Goal: Task Accomplishment & Management: Use online tool/utility

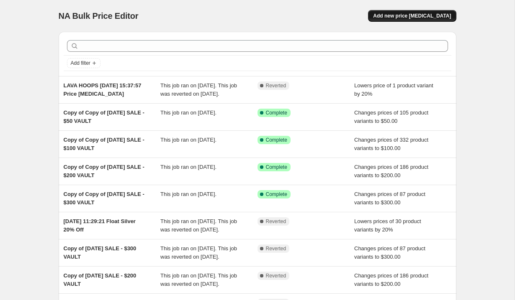
click at [424, 14] on span "Add new price [MEDICAL_DATA]" at bounding box center [412, 16] width 78 height 7
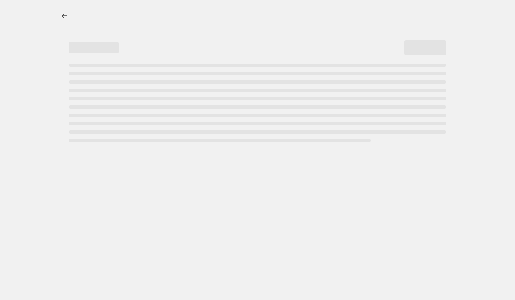
select select "percentage"
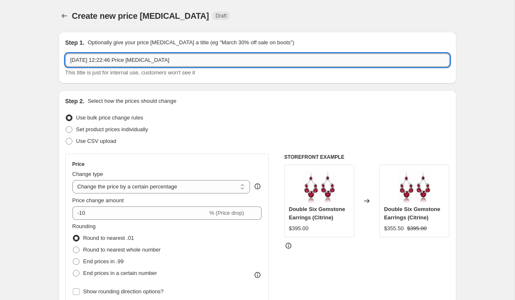
click at [222, 64] on input "[DATE] 12:22:46 Price [MEDICAL_DATA]" at bounding box center [257, 60] width 384 height 13
click at [221, 61] on input "[DATE] 12:22:46 Price [MEDICAL_DATA]" at bounding box center [257, 60] width 384 height 13
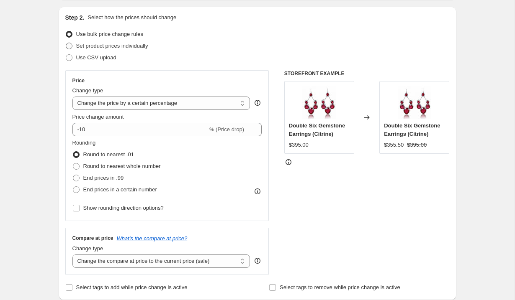
scroll to position [85, 0]
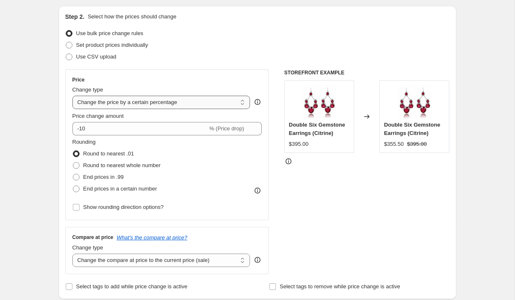
type input "[DATE][DATE] 25% off"
click at [140, 99] on select "Change the price to a certain amount Change the price by a certain amount Chang…" at bounding box center [161, 102] width 178 height 13
click at [72, 96] on select "Change the price to a certain amount Change the price by a certain amount Chang…" at bounding box center [161, 102] width 178 height 13
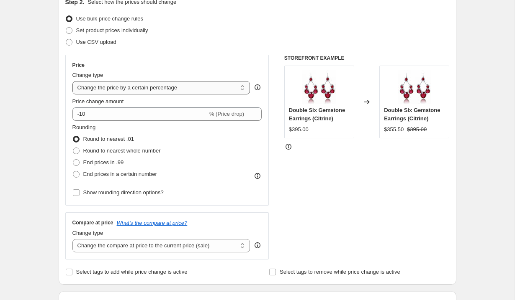
scroll to position [105, 0]
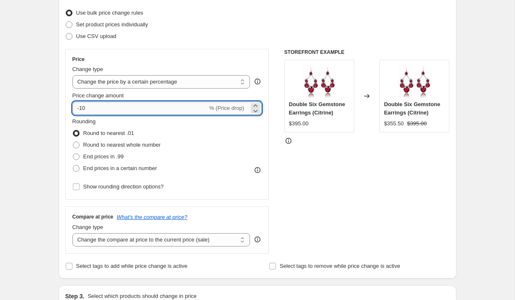
click at [134, 107] on input "-10" at bounding box center [139, 108] width 135 height 13
type input "-25"
click at [52, 118] on div "Step 1. Optionally give your price [MEDICAL_DATA] a title (eg "March 30% off sa…" at bounding box center [254, 301] width 404 height 763
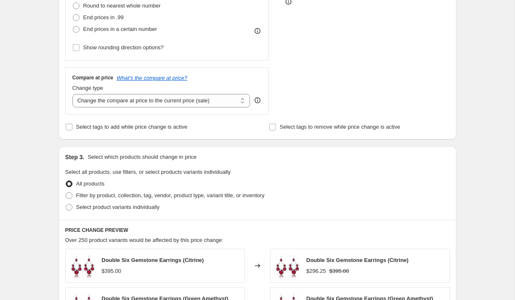
scroll to position [244, 0]
click at [135, 103] on select "Change the compare at price to the current price (sale) Change the compare at p…" at bounding box center [161, 101] width 178 height 13
click at [71, 198] on span at bounding box center [69, 196] width 7 height 7
click at [66, 194] on input "Filter by product, collection, tag, vendor, product type, variant title, or inv…" at bounding box center [66, 193] width 0 height 0
radio input "true"
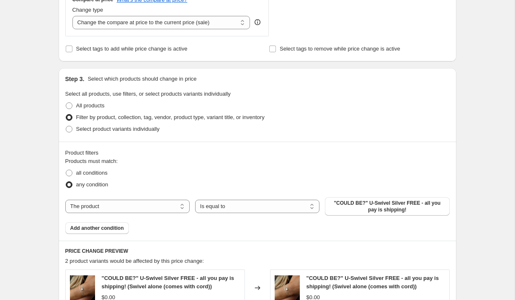
scroll to position [323, 0]
click at [380, 208] on span ""COULD BE?" U-Swivel Silver FREE - all you pay is shipping!" at bounding box center [387, 206] width 114 height 13
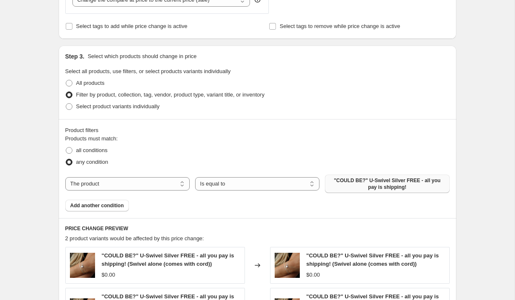
scroll to position [347, 0]
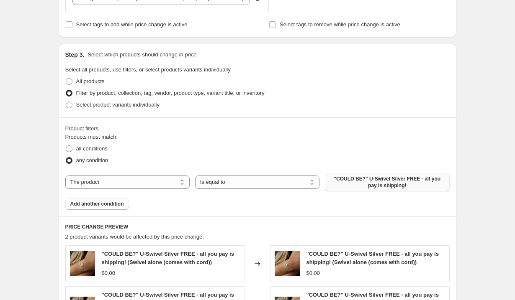
click at [367, 186] on span ""COULD BE?" U-Swivel Silver FREE - all you pay is shipping!" at bounding box center [387, 182] width 114 height 13
click at [139, 179] on select "The product The product's collection The product's tag The product's vendor The…" at bounding box center [127, 182] width 124 height 13
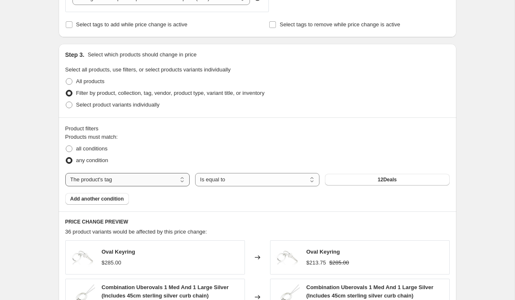
click at [123, 186] on select "The product The product's collection The product's tag The product's vendor The…" at bounding box center [127, 179] width 124 height 13
select select "collection"
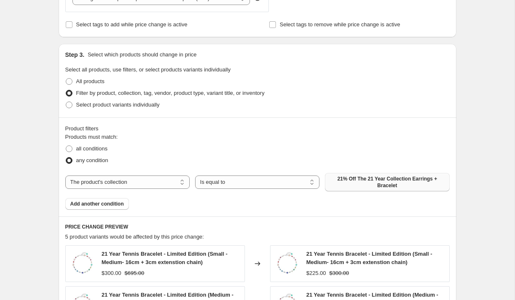
click at [364, 180] on span "21% Off The 21 Year Collection Earrings + Bracelet" at bounding box center [387, 182] width 114 height 13
click at [345, 188] on span "21% Off The 21 Year Collection Earrings + Bracelet" at bounding box center [387, 182] width 114 height 13
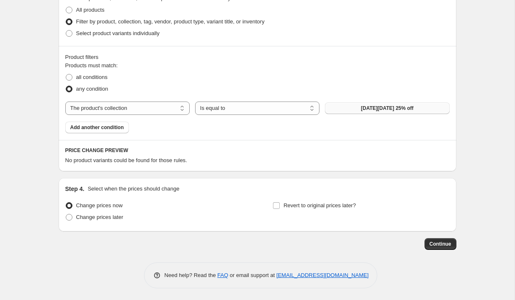
scroll to position [419, 0]
click at [76, 218] on span "Change prices later" at bounding box center [99, 216] width 47 height 6
click at [66, 214] on input "Change prices later" at bounding box center [66, 213] width 0 height 0
radio input "true"
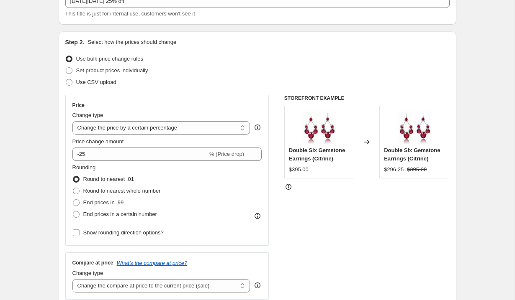
scroll to position [0, 0]
